Goal: Task Accomplishment & Management: Manage account settings

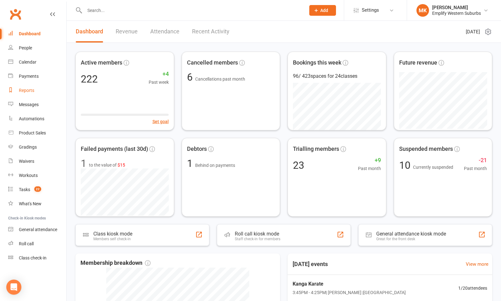
click at [20, 86] on link "Reports" at bounding box center [37, 90] width 58 height 14
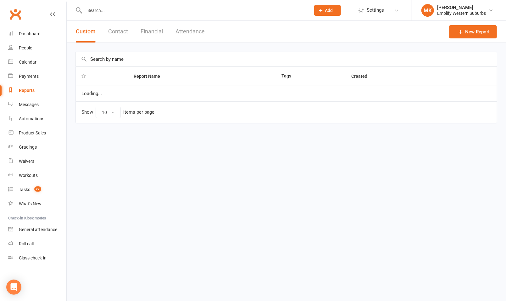
select select "100"
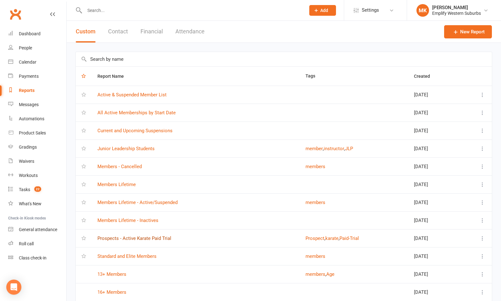
click at [106, 239] on link "Prospects - Active Karate Paid Trial" at bounding box center [135, 238] width 74 height 6
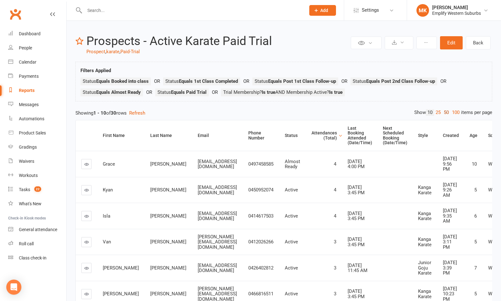
click at [445, 111] on link "50" at bounding box center [447, 112] width 8 height 7
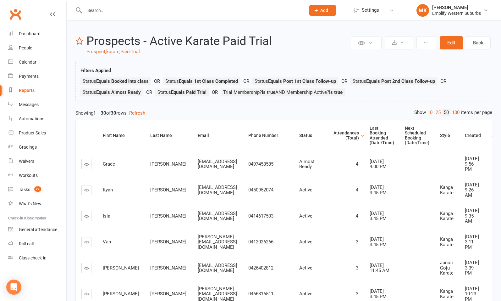
click at [323, 44] on h2 "Prospects - Active Karate Paid Trial" at bounding box center [217, 41] width 263 height 13
click at [454, 43] on button "Edit" at bounding box center [451, 42] width 23 height 13
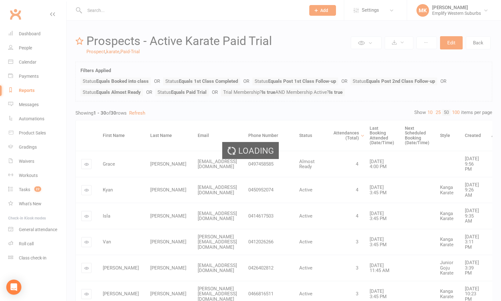
select select "join_filters_with_or"
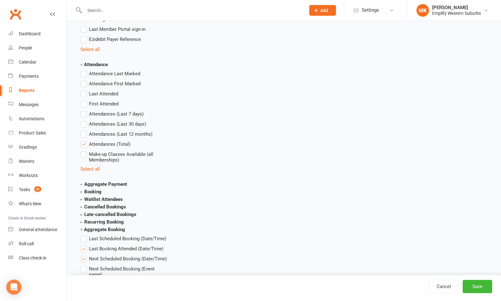
scroll to position [734, 0]
click at [84, 102] on label "First Attended" at bounding box center [100, 104] width 38 height 8
click at [84, 100] on input "First Attended" at bounding box center [83, 100] width 4 height 0
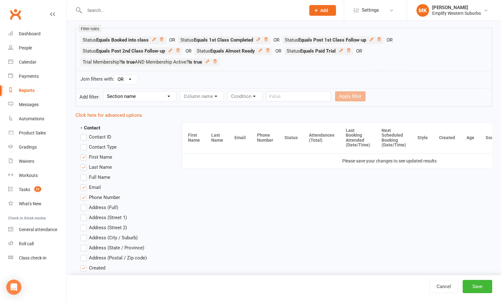
scroll to position [0, 98]
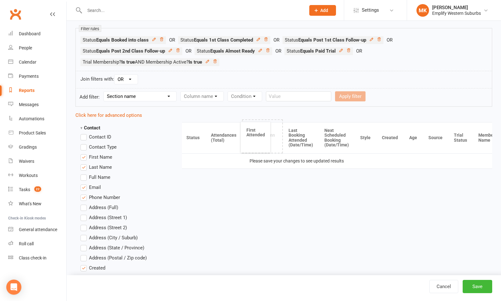
drag, startPoint x: 478, startPoint y: 138, endPoint x: 256, endPoint y: 137, distance: 222.1
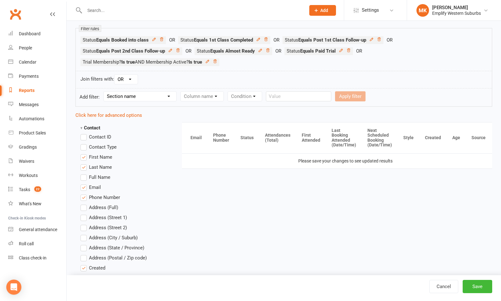
scroll to position [0, 43]
drag, startPoint x: 308, startPoint y: 139, endPoint x: 387, endPoint y: 139, distance: 78.9
click at [481, 286] on button "Save" at bounding box center [478, 286] width 30 height 13
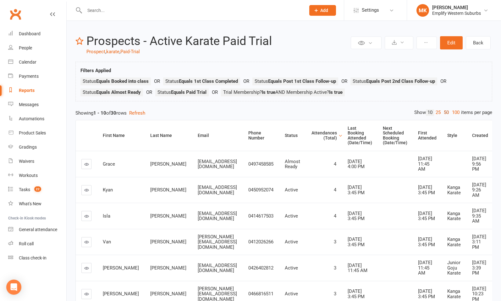
click at [446, 111] on link "50" at bounding box center [447, 112] width 8 height 7
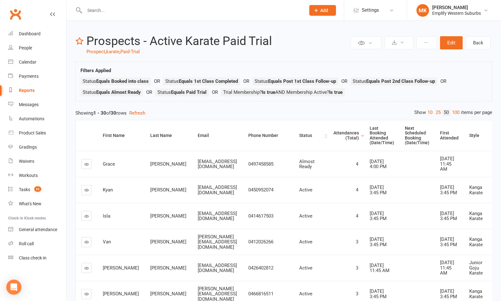
click at [304, 136] on div "Status" at bounding box center [311, 135] width 24 height 5
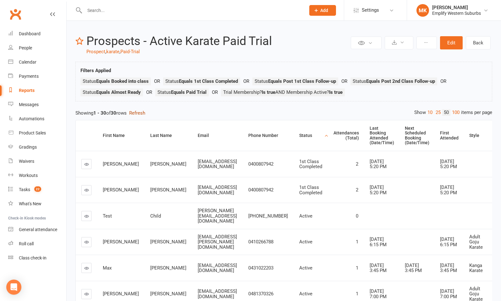
click at [142, 113] on button "Refresh" at bounding box center [137, 113] width 16 height 8
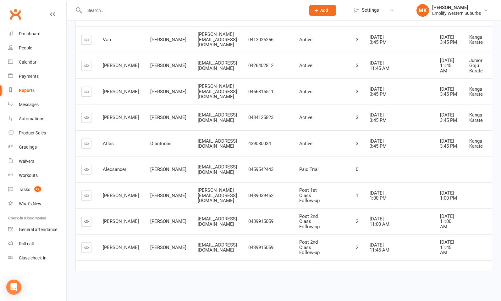
click at [237, 164] on div "squinn7@gmail.com" at bounding box center [217, 169] width 39 height 10
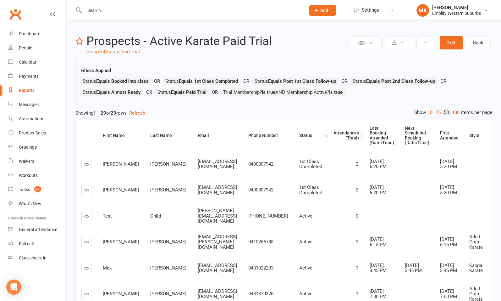
click at [352, 135] on div "Attendances (Total)" at bounding box center [346, 136] width 25 height 10
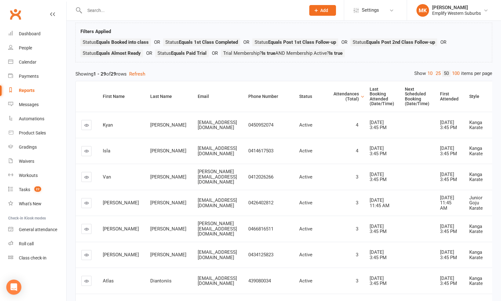
scroll to position [48, 0]
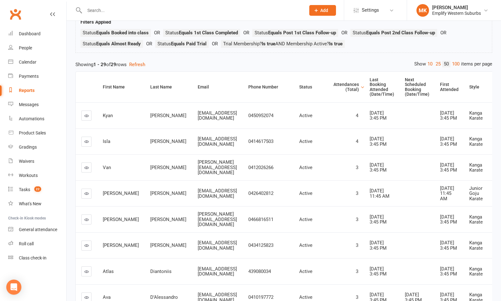
click at [86, 170] on icon at bounding box center [86, 167] width 5 height 5
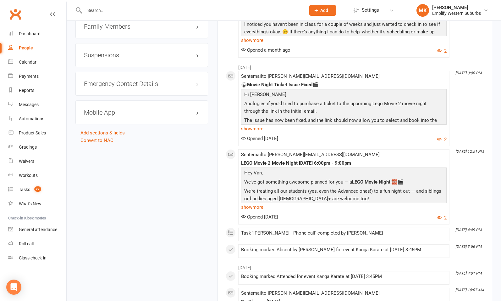
scroll to position [544, 0]
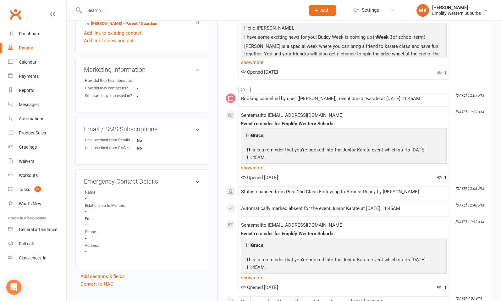
scroll to position [206, 0]
click at [430, 193] on div "Status changed from Post 2nd Class Follow-up to Almost Ready by Vildan Muharemo…" at bounding box center [344, 191] width 206 height 5
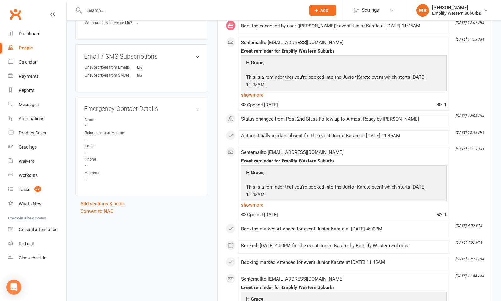
scroll to position [0, 0]
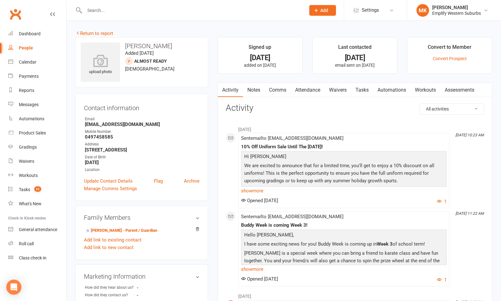
click at [310, 89] on link "Attendance" at bounding box center [308, 90] width 34 height 14
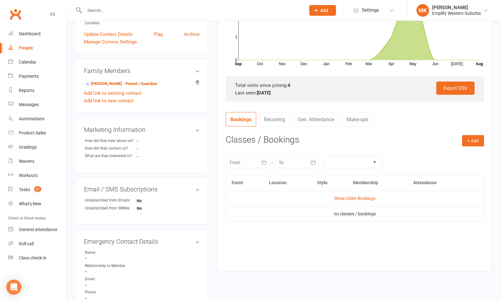
scroll to position [147, 0]
click at [244, 164] on div at bounding box center [248, 161] width 44 height 11
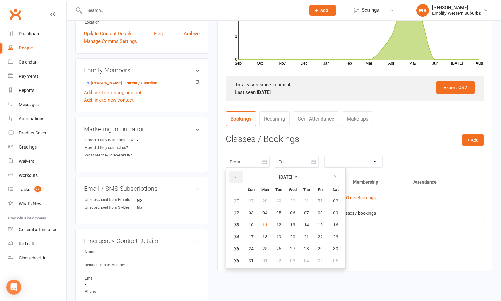
click at [236, 177] on icon "button" at bounding box center [235, 176] width 4 height 5
click at [238, 178] on button "button" at bounding box center [236, 176] width 14 height 11
click at [278, 199] on span "01" at bounding box center [278, 200] width 5 height 5
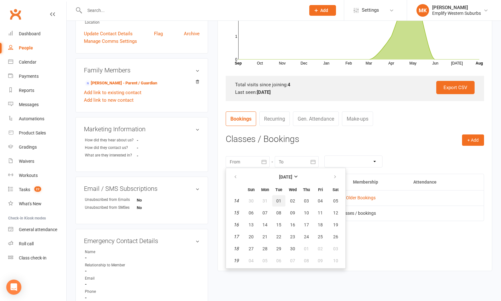
type input "01 Apr 2025"
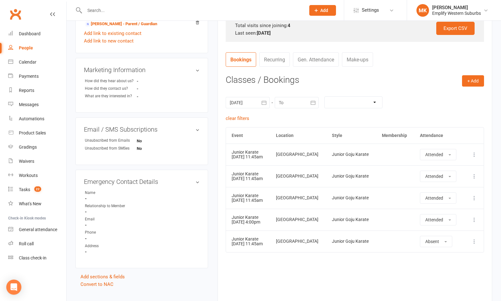
scroll to position [247, 0]
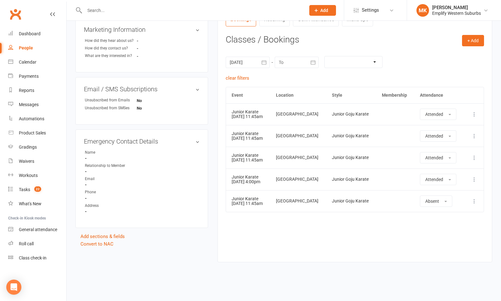
click at [315, 225] on div "Event Location Style Membership Attendance Show Older Bookings Junior Karate 12…" at bounding box center [355, 169] width 259 height 165
click at [217, 187] on main "Signed up 4 months ago added on 7 Apr 2025 Last contacted 14 days ago email sen…" at bounding box center [355, 30] width 284 height 478
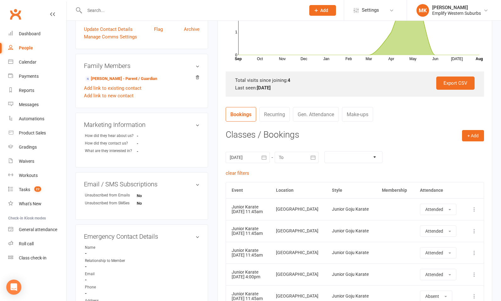
scroll to position [0, 0]
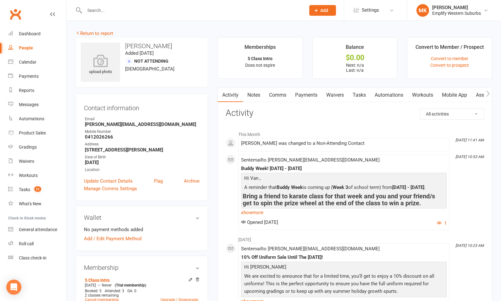
click at [209, 120] on div "upload photo Van Hart Added 28 April, 2025 Not Attending 5 years old Contact in…" at bounding box center [142, 282] width 142 height 490
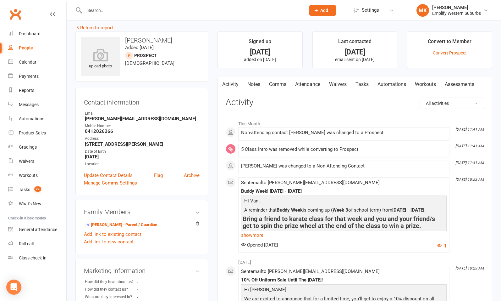
scroll to position [2, 0]
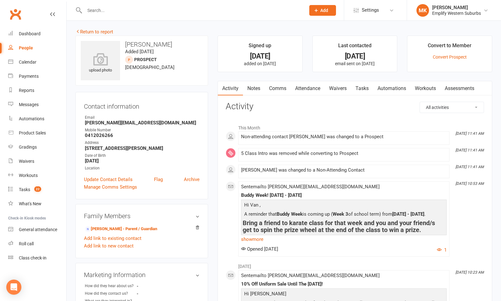
click at [347, 90] on link "Waivers" at bounding box center [338, 88] width 26 height 14
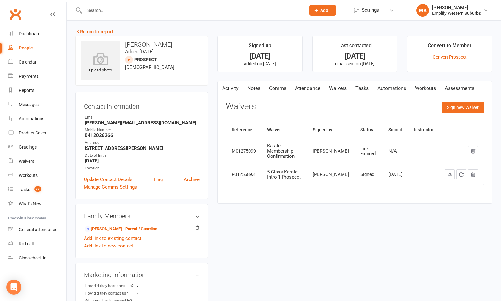
click at [466, 45] on div "Convert to Member" at bounding box center [450, 47] width 44 height 11
click at [212, 145] on div "upload photo [PERSON_NAME] Added [DATE] prospect [DEMOGRAPHIC_DATA] Contact inf…" at bounding box center [142, 264] width 142 height 457
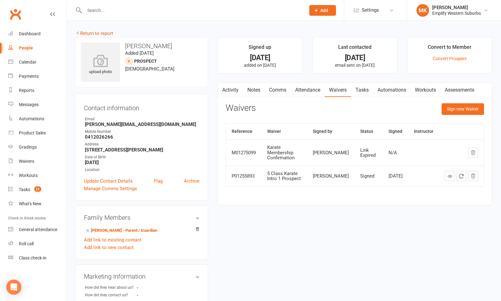
click at [304, 90] on link "Attendance" at bounding box center [308, 90] width 34 height 14
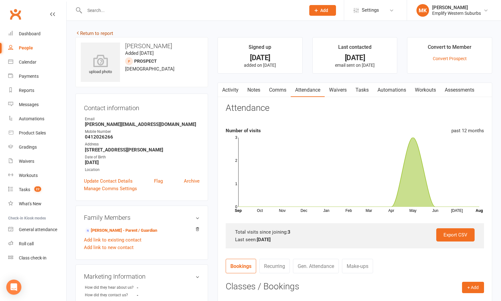
click at [99, 34] on link "Return to report" at bounding box center [94, 34] width 38 height 6
